Goal: Information Seeking & Learning: Learn about a topic

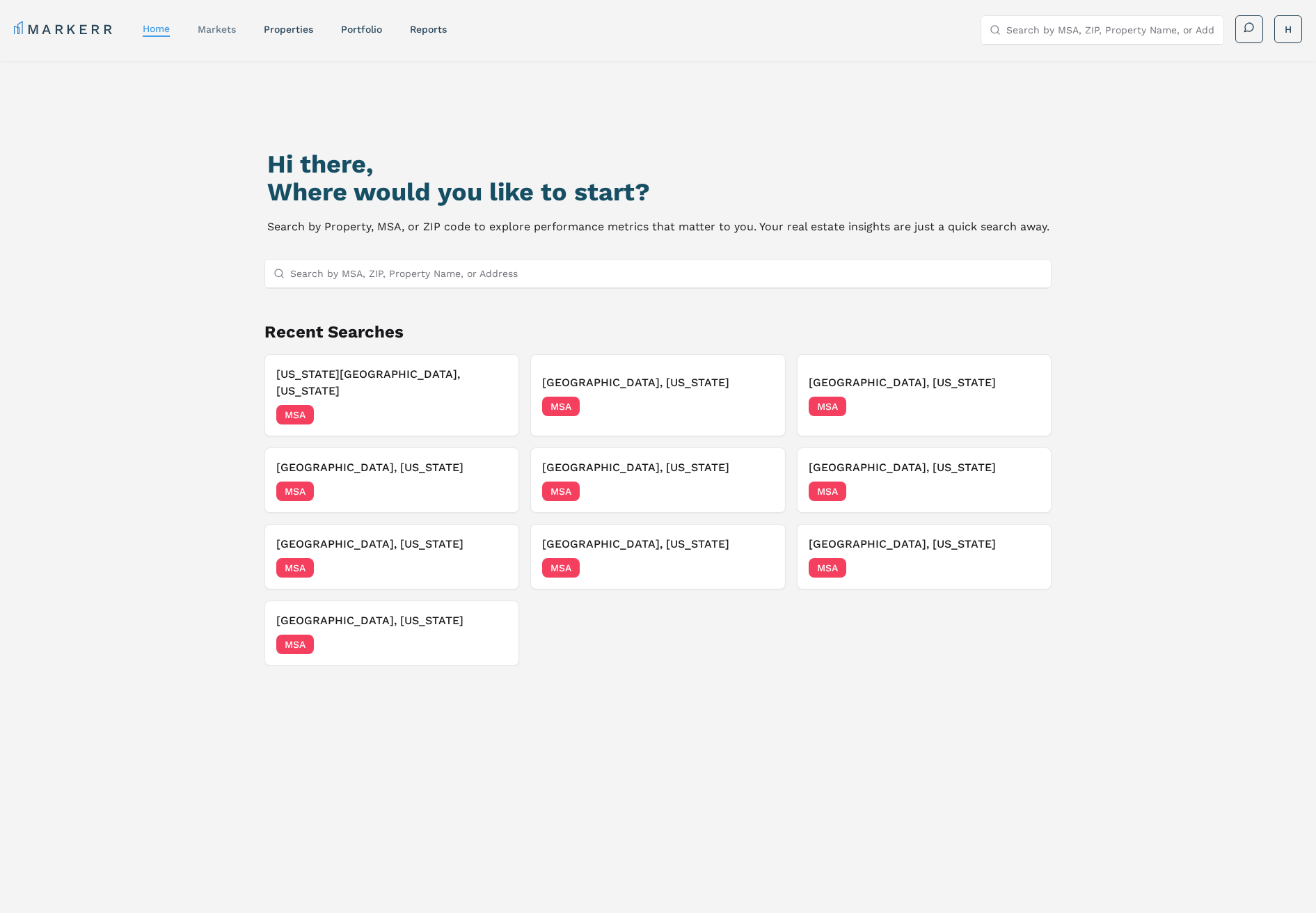
click at [204, 29] on link "markets" at bounding box center [217, 29] width 39 height 11
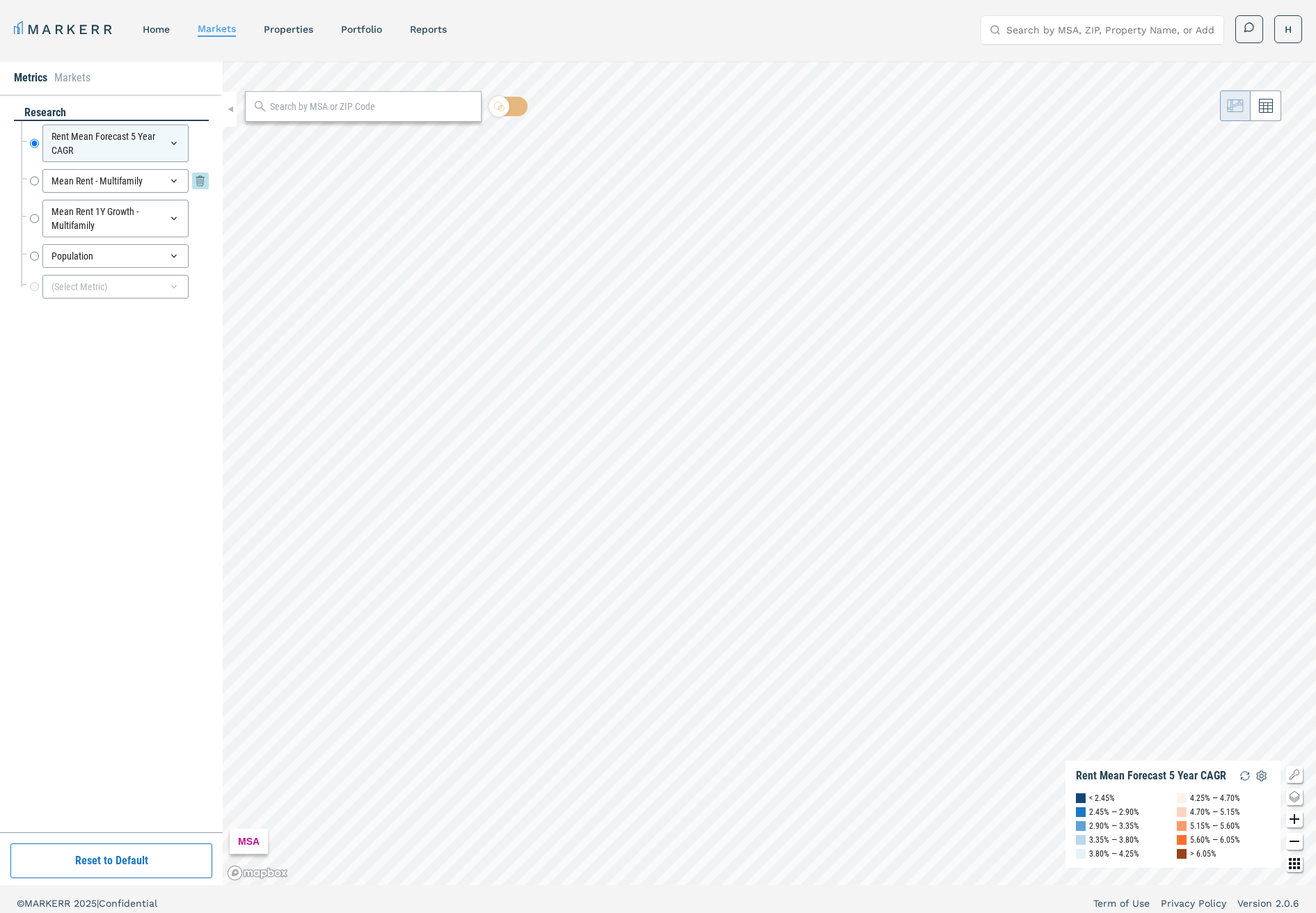
click at [34, 174] on input "Mean Rent - Multifamily" at bounding box center [34, 181] width 9 height 24
radio input "false"
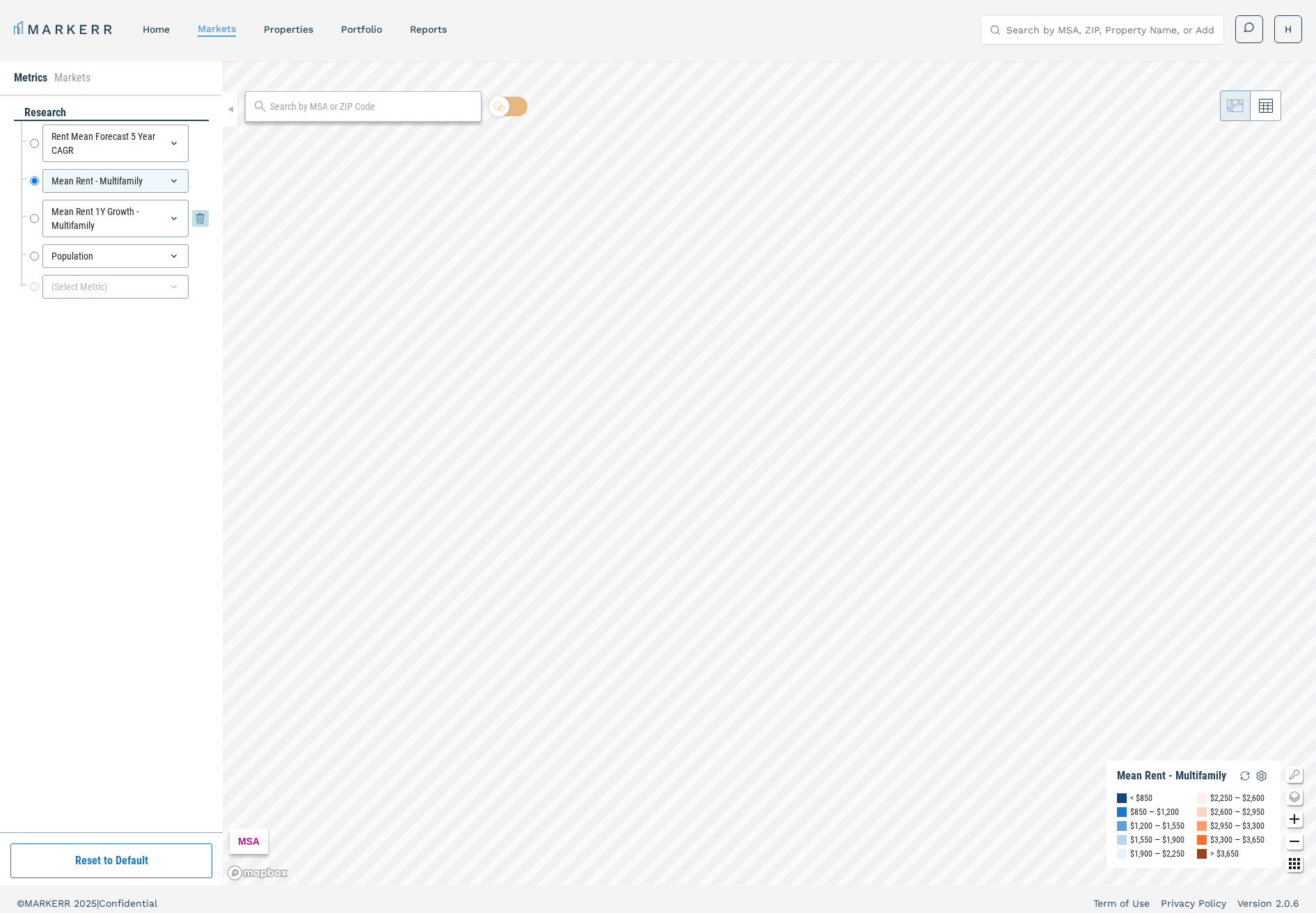
click at [34, 206] on input "Mean Rent 1Y Growth - Multifamily" at bounding box center [34, 218] width 9 height 38
radio input "false"
radio input "true"
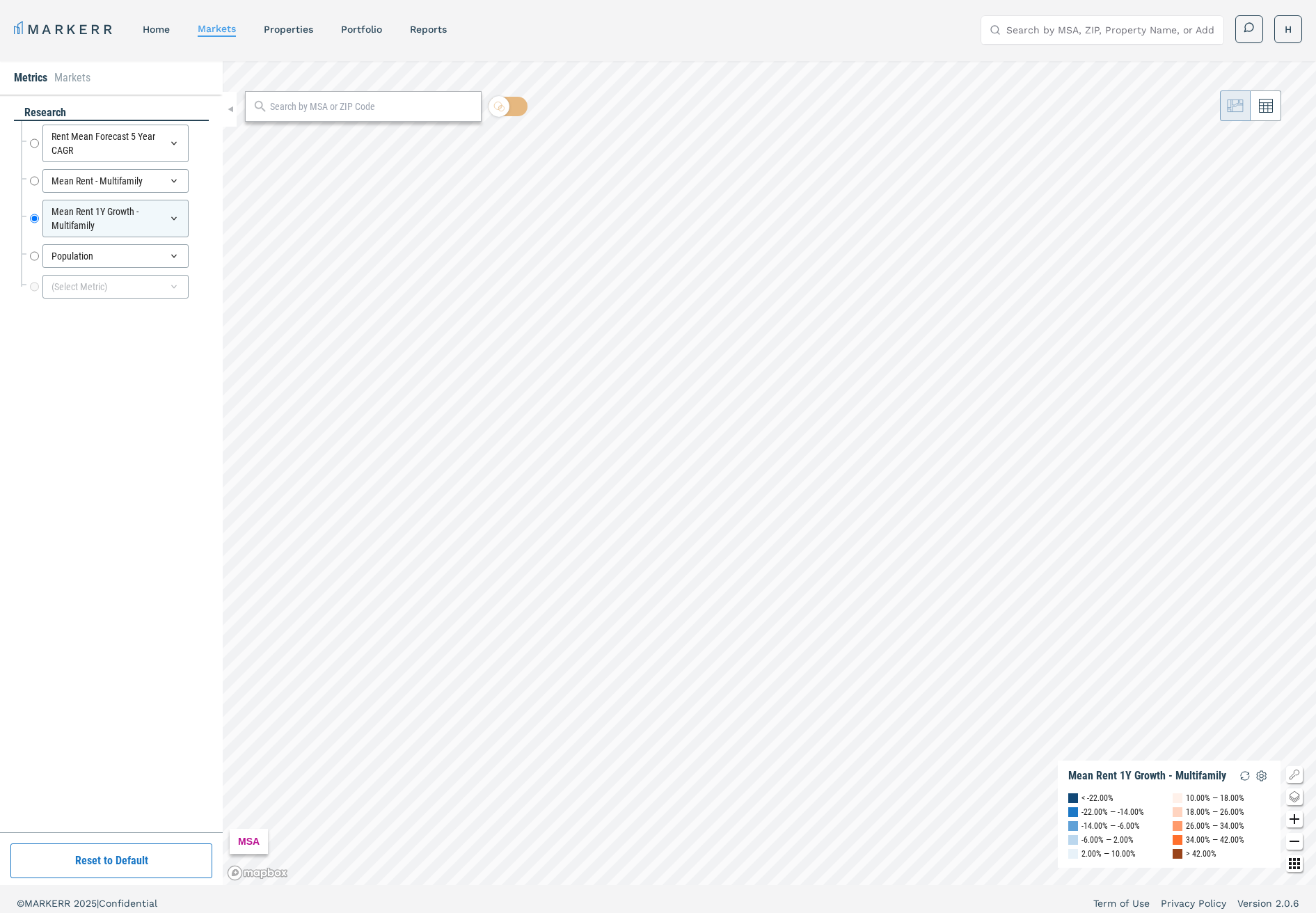
click at [356, 106] on input "text" at bounding box center [372, 106] width 204 height 14
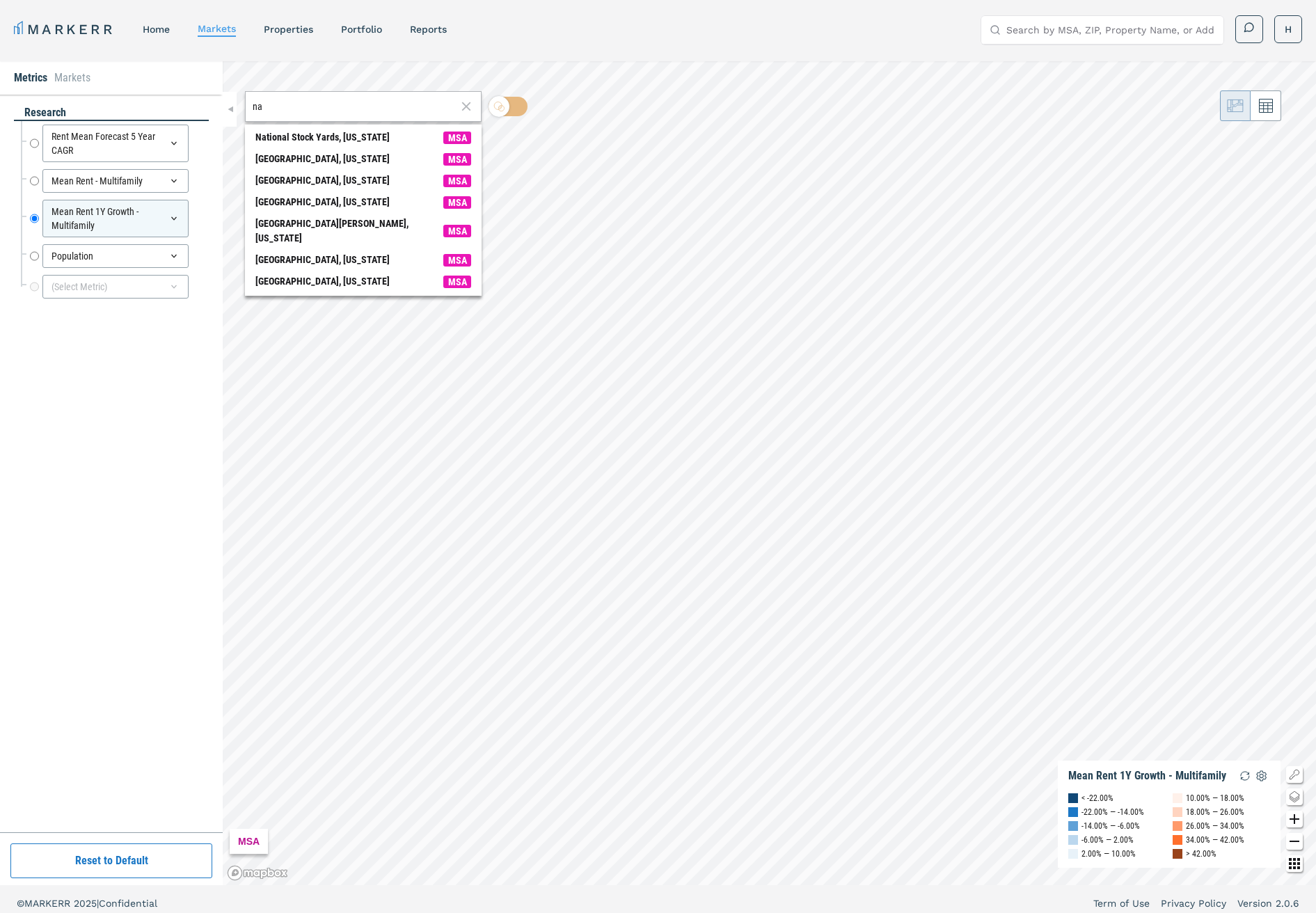
type input "n"
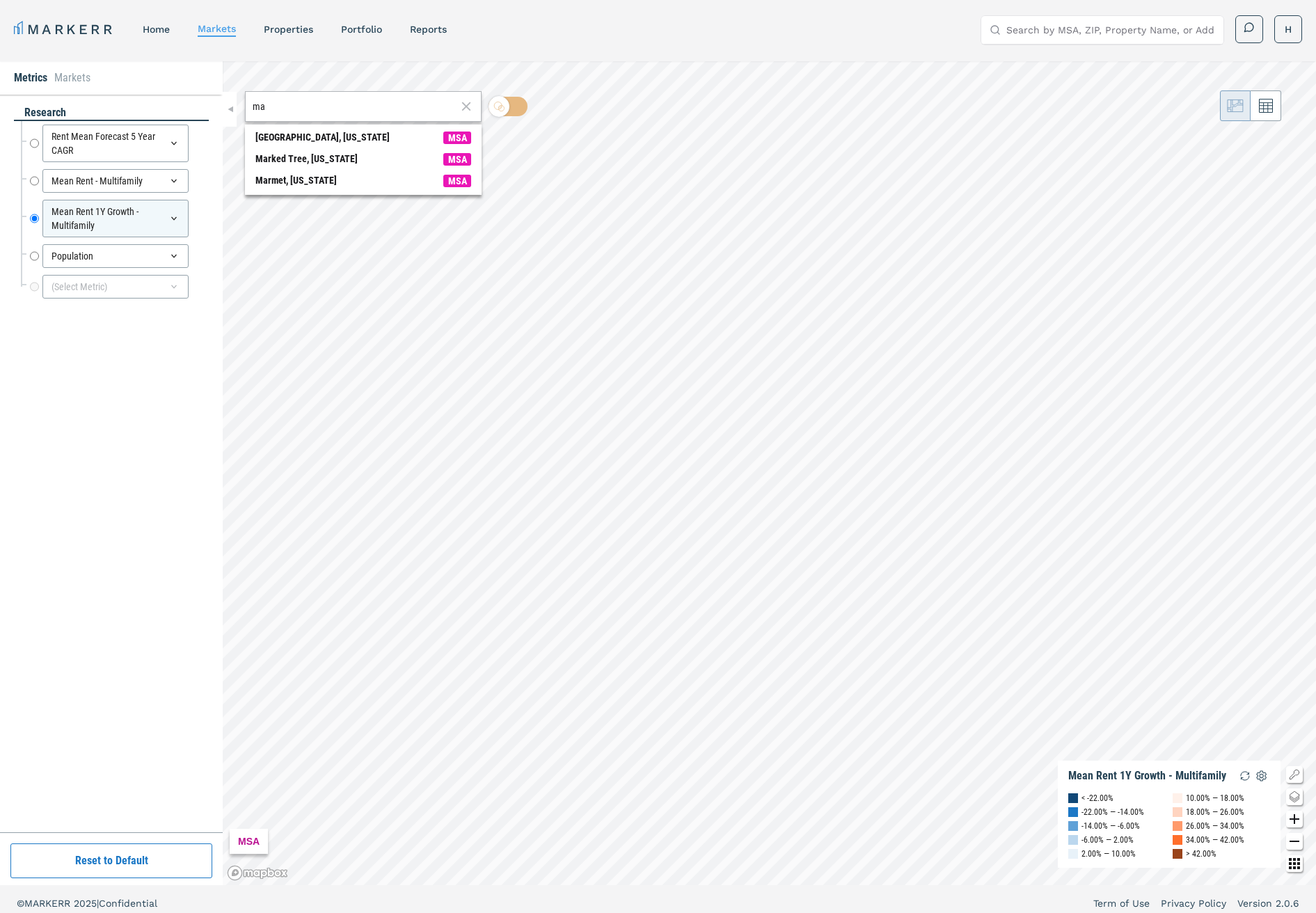
type input "m"
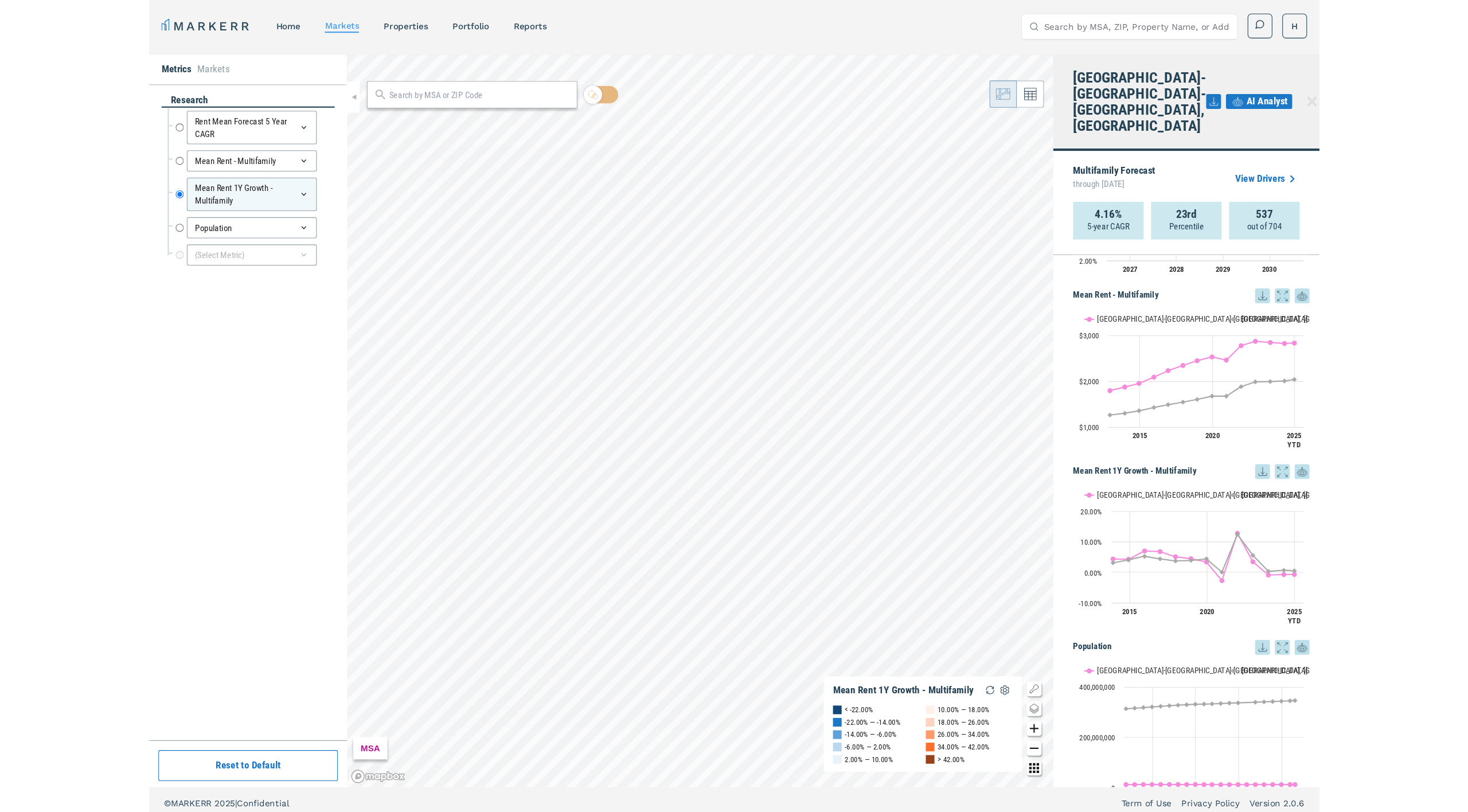
scroll to position [281, 0]
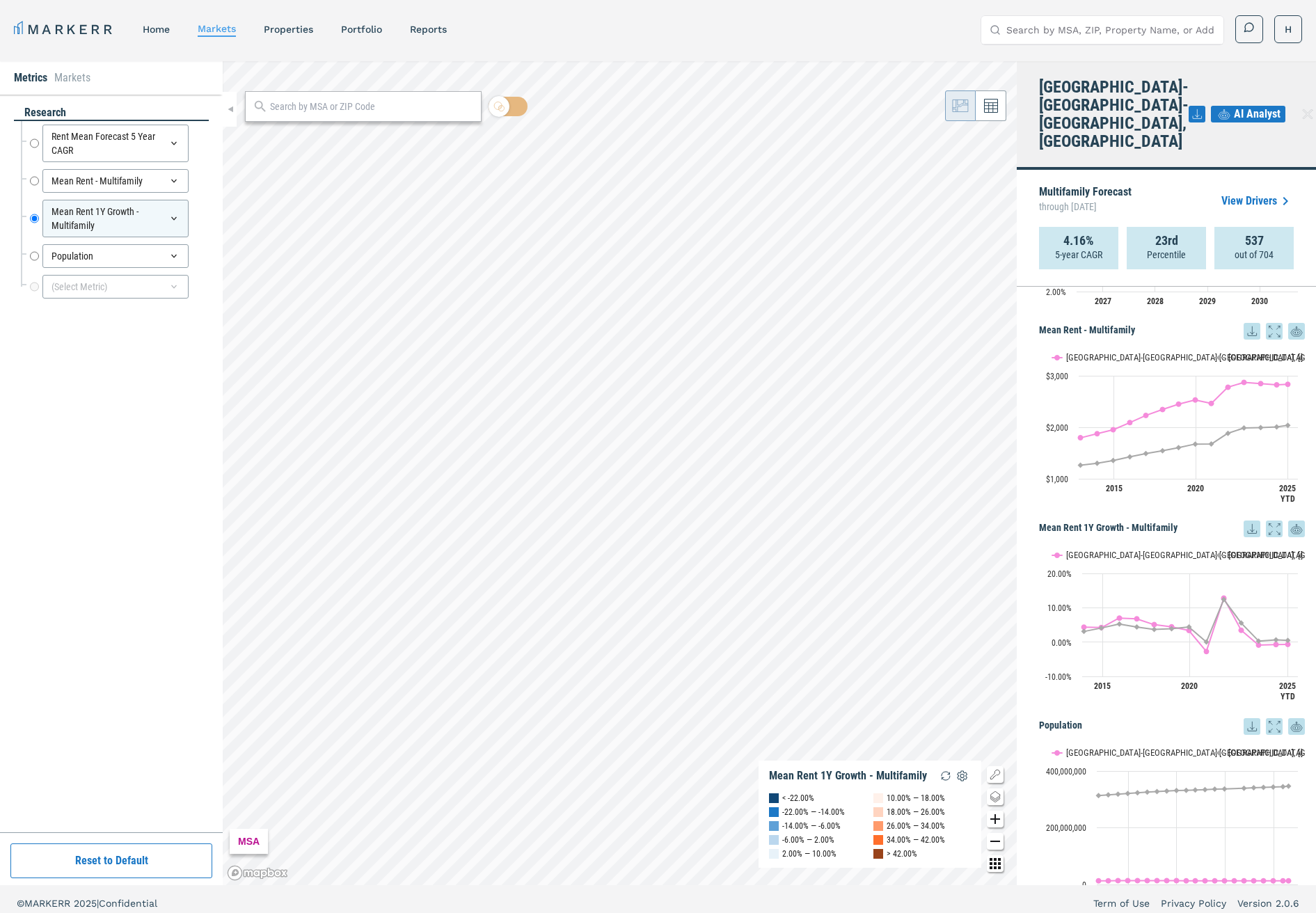
click at [1275, 520] on icon at bounding box center [1274, 528] width 16 height 16
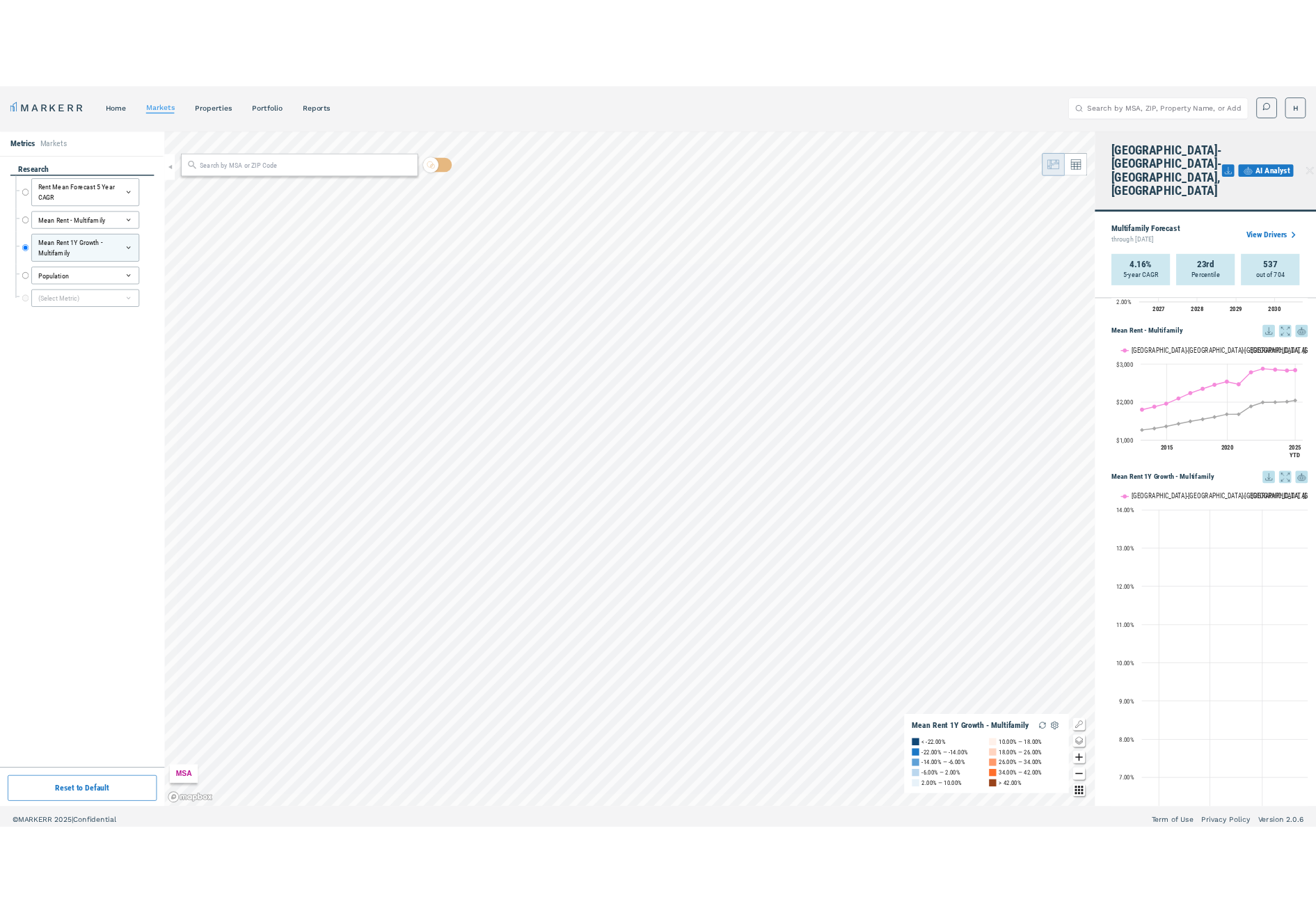
scroll to position [82, 0]
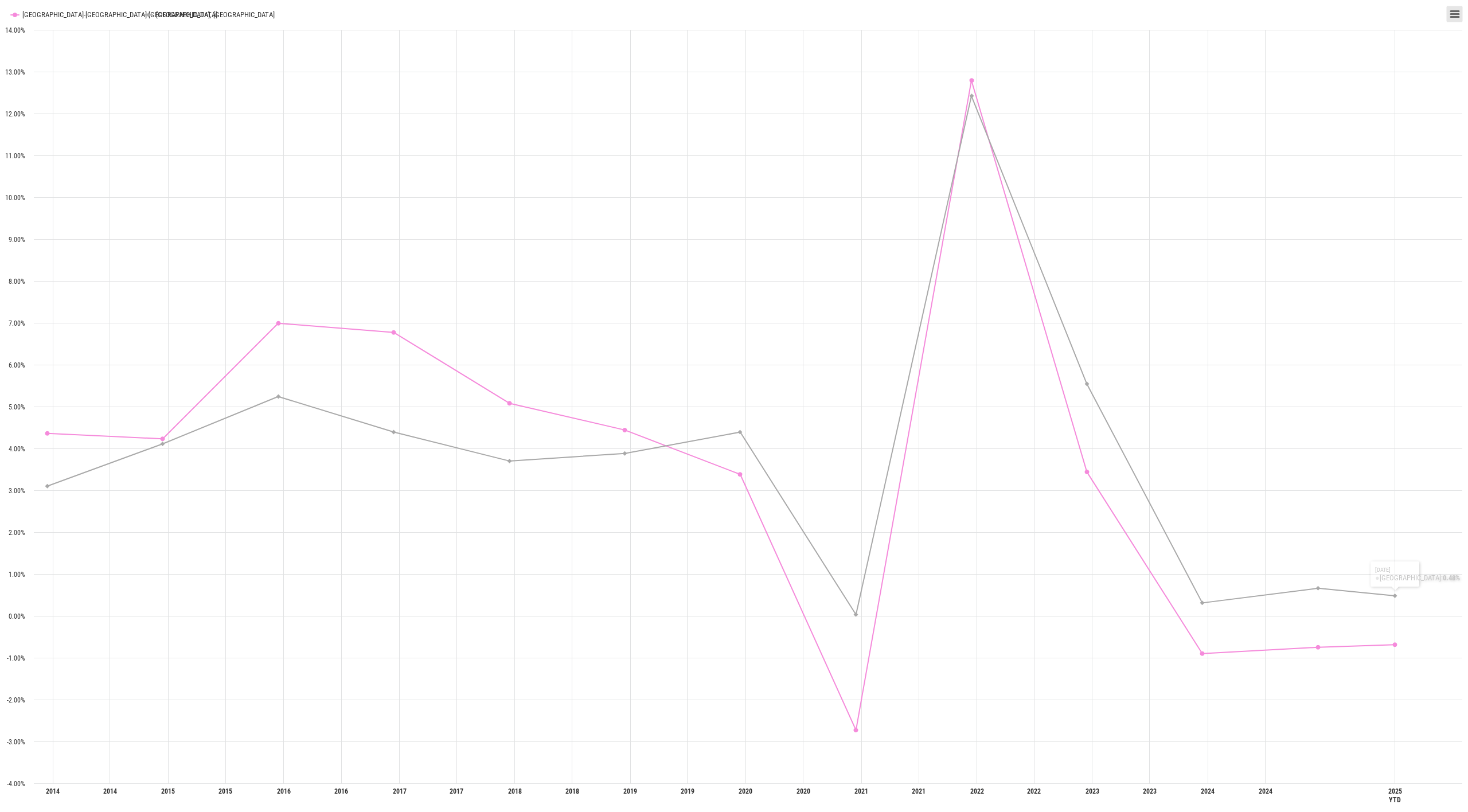
click at [1084, 15] on button "View chart menu, Mean Rent 1Y Growth - Multifamily" at bounding box center [1454, 14] width 16 height 16
click at [1084, 29] on li "Exit from full screen" at bounding box center [1425, 34] width 66 height 16
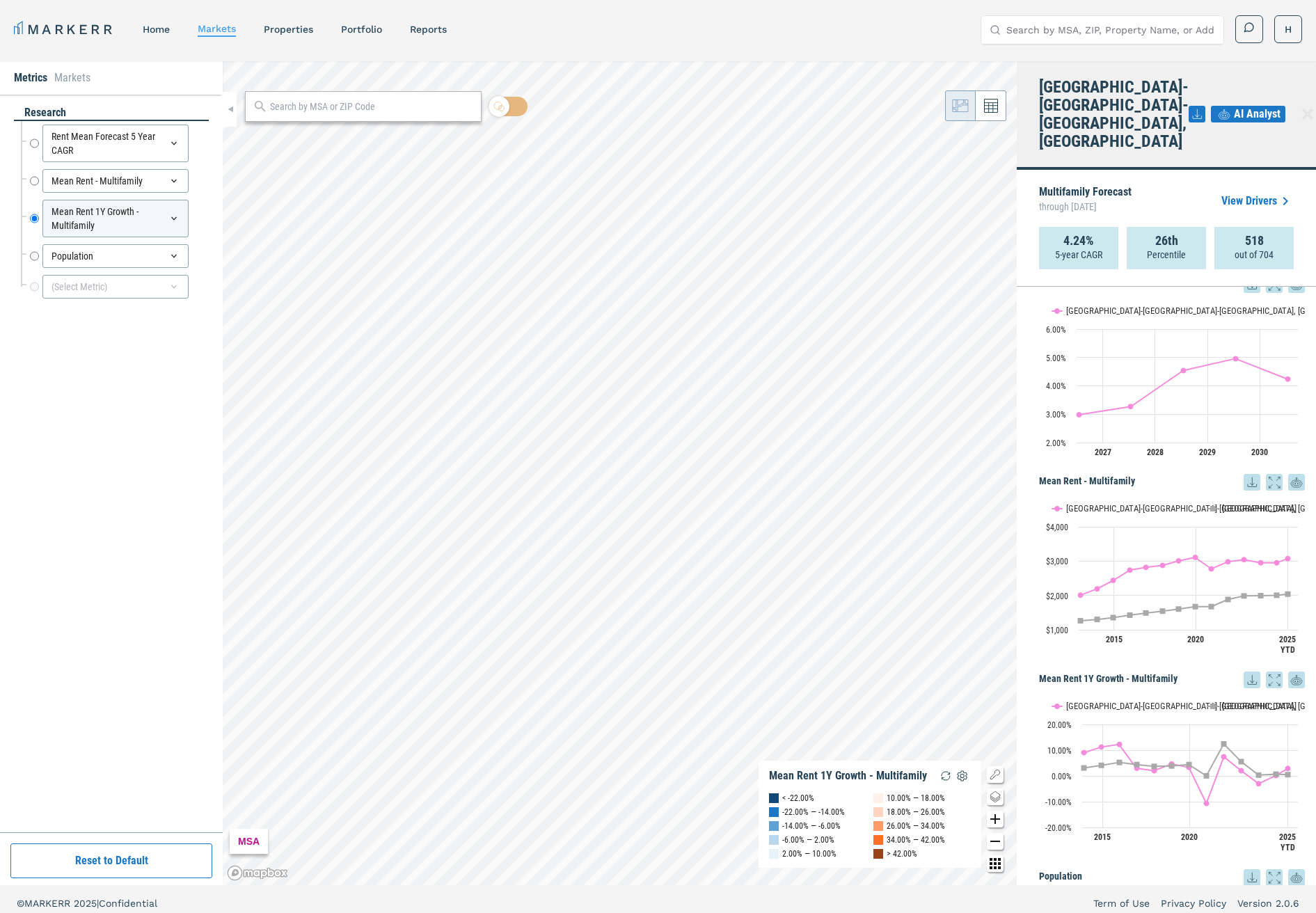
scroll to position [187, 0]
